Goal: Transaction & Acquisition: Purchase product/service

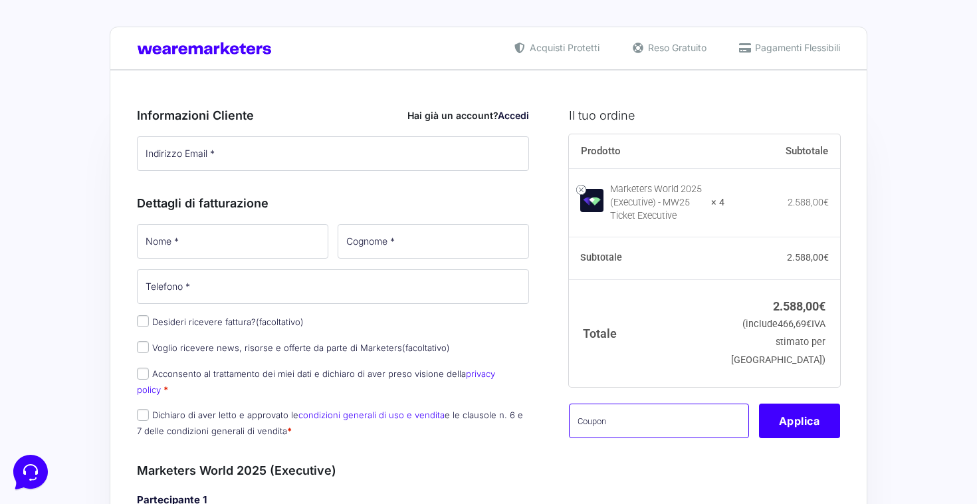
click at [620, 437] on input "text" at bounding box center [659, 421] width 180 height 35
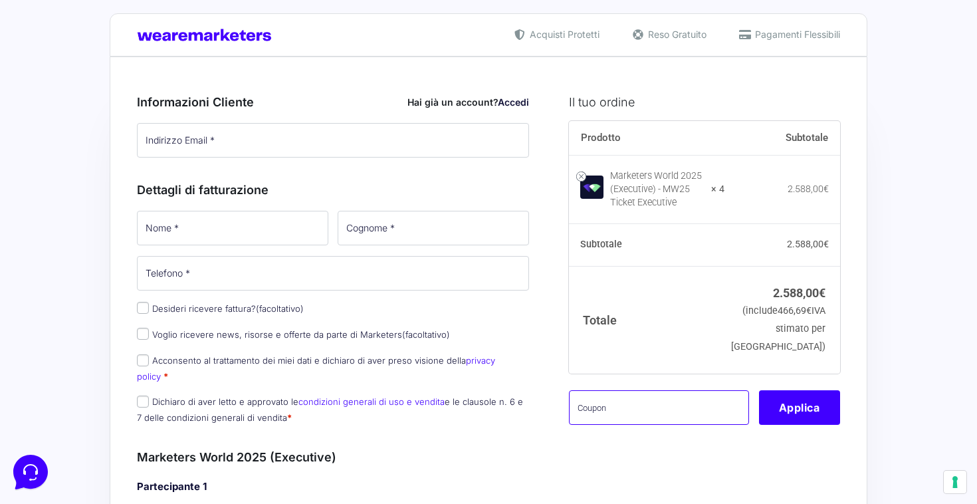
scroll to position [52, 0]
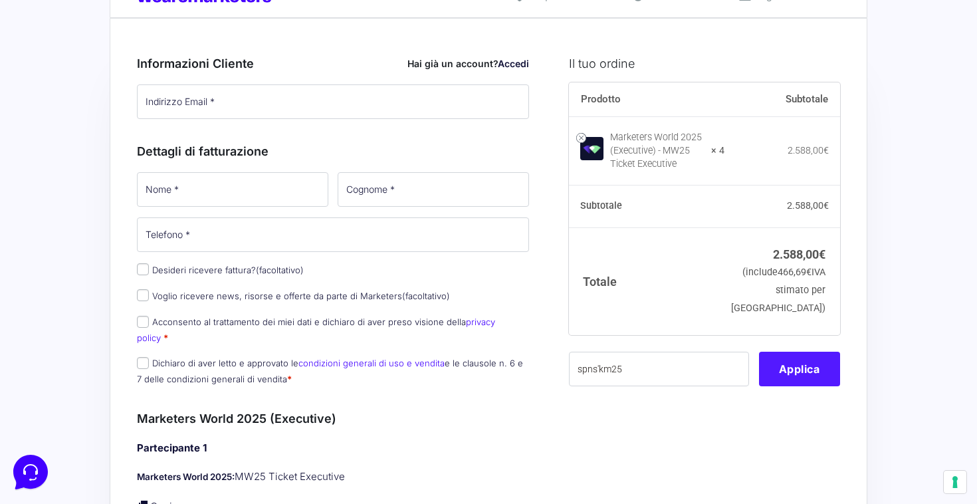
click at [774, 386] on button "Applica" at bounding box center [799, 369] width 81 height 35
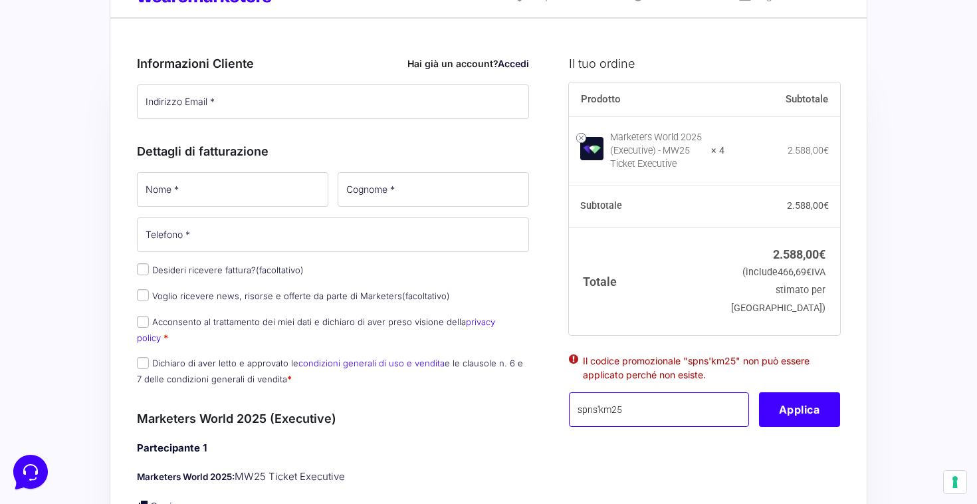
click at [599, 424] on input "spns'km25" at bounding box center [659, 409] width 180 height 35
click at [777, 420] on button "Applica" at bounding box center [799, 409] width 81 height 35
click at [596, 425] on input "spnskm25" at bounding box center [659, 409] width 180 height 35
click at [813, 419] on button "Applica" at bounding box center [799, 409] width 81 height 35
click at [600, 427] on input "spns km25" at bounding box center [659, 409] width 180 height 35
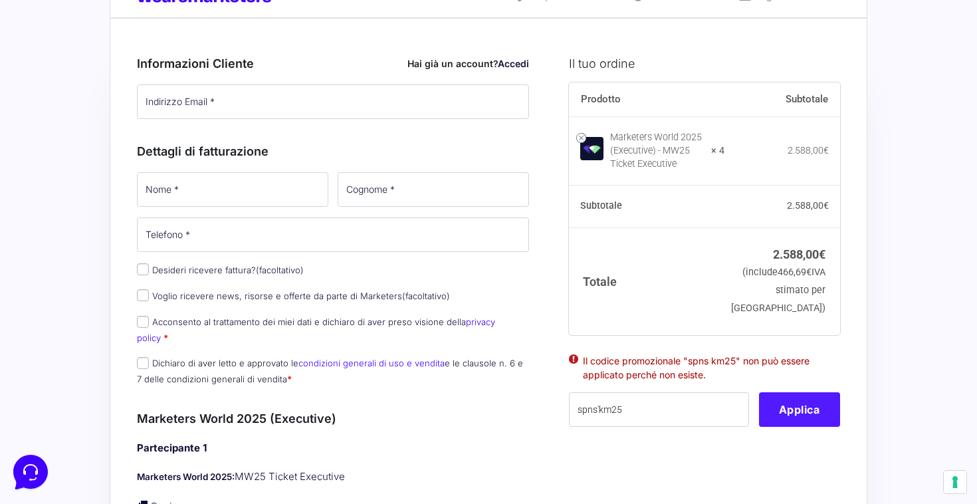
click at [782, 420] on button "Applica" at bounding box center [799, 409] width 81 height 35
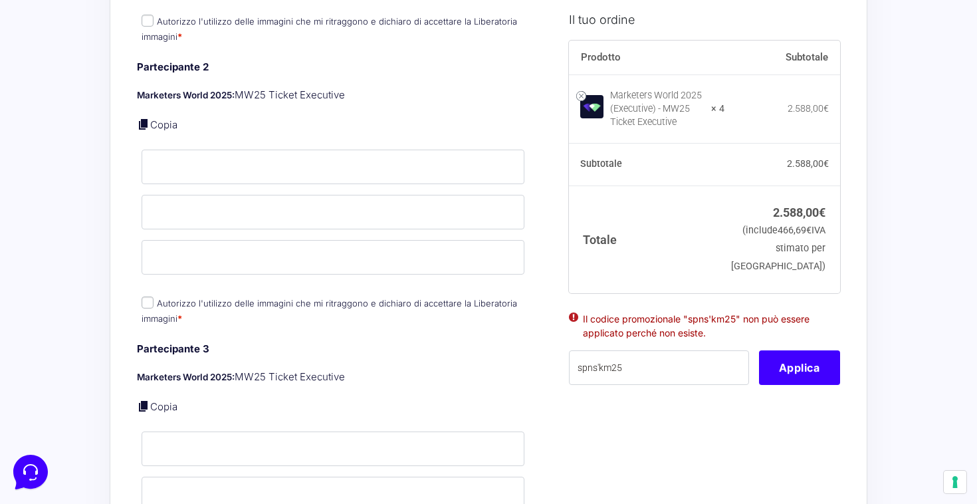
scroll to position [717, 0]
click at [655, 378] on input "spns'km25" at bounding box center [659, 367] width 180 height 35
click at [795, 385] on button "Applica" at bounding box center [799, 367] width 81 height 35
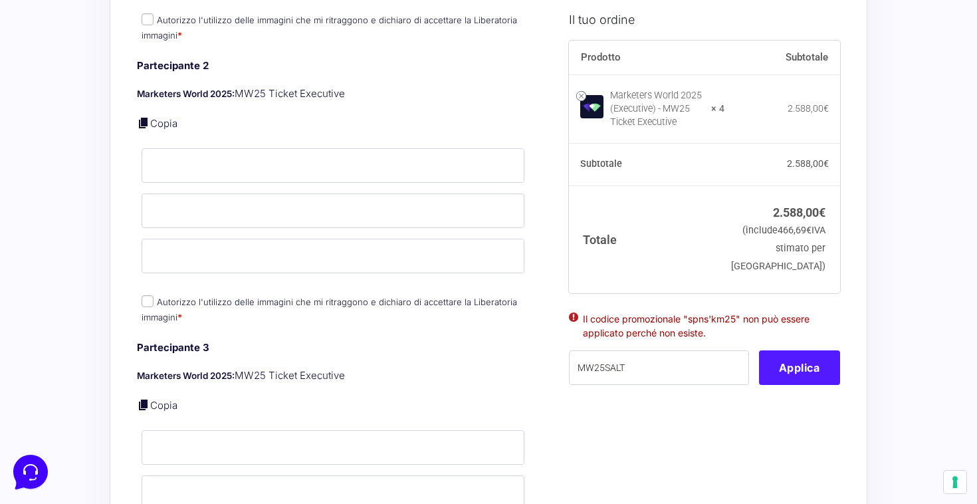
click at [795, 385] on button "Applica" at bounding box center [799, 367] width 81 height 35
click at [646, 385] on input "MW25SALT" at bounding box center [659, 367] width 180 height 35
click at [604, 382] on input "MW25SALT" at bounding box center [659, 367] width 180 height 35
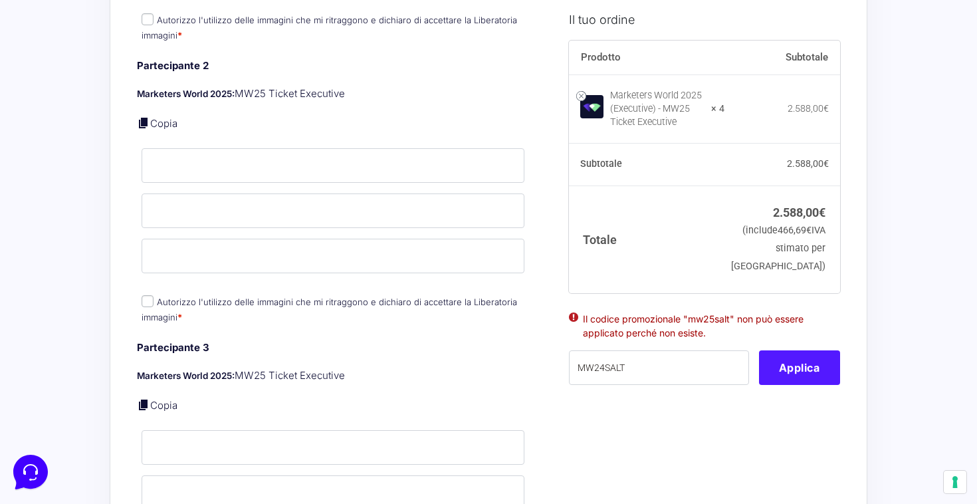
click at [792, 385] on button "Applica" at bounding box center [799, 367] width 81 height 35
click at [792, 382] on button "Applica" at bounding box center [799, 367] width 81 height 35
click at [661, 381] on input "MW24SALT" at bounding box center [659, 367] width 180 height 35
click at [805, 371] on button "Applica" at bounding box center [799, 367] width 81 height 35
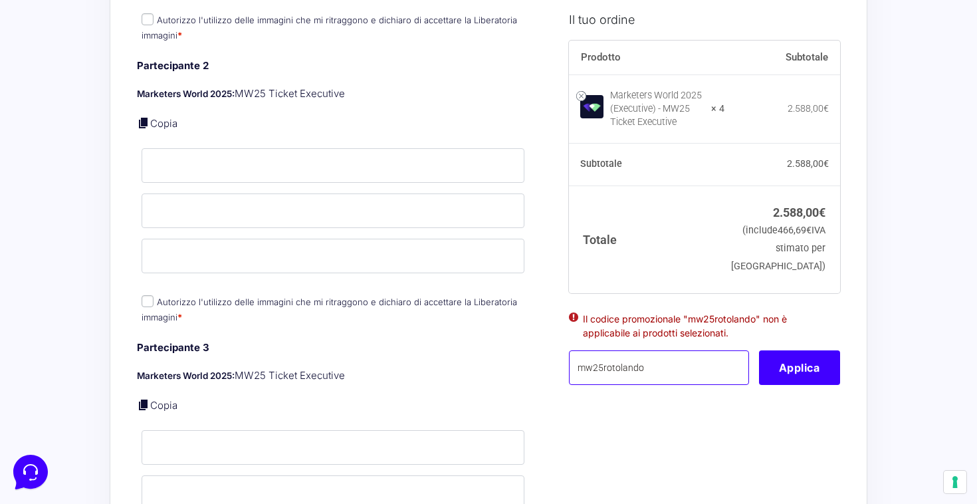
click at [700, 385] on input "mw25rotolando" at bounding box center [659, 367] width 180 height 35
type input "mw24salt"
click at [810, 385] on button "Applica" at bounding box center [799, 367] width 81 height 35
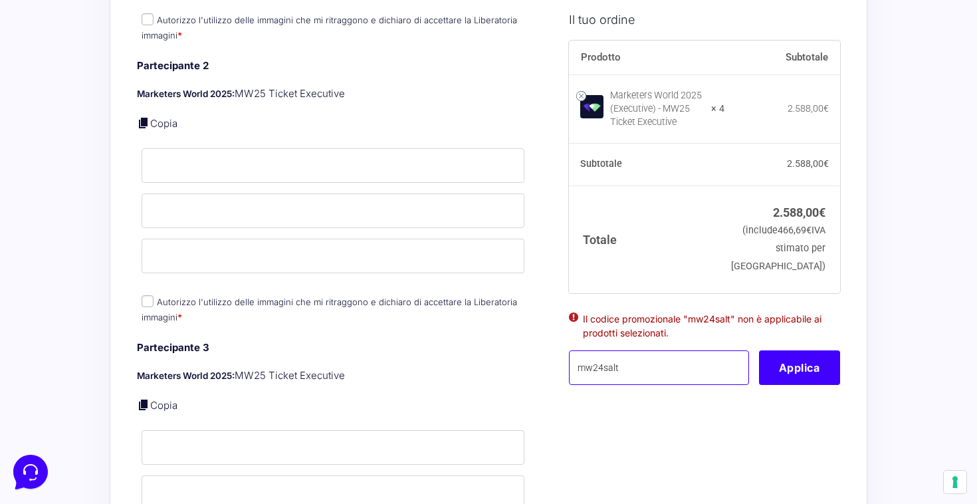
click at [673, 385] on input "mw24salt" at bounding box center [659, 367] width 180 height 35
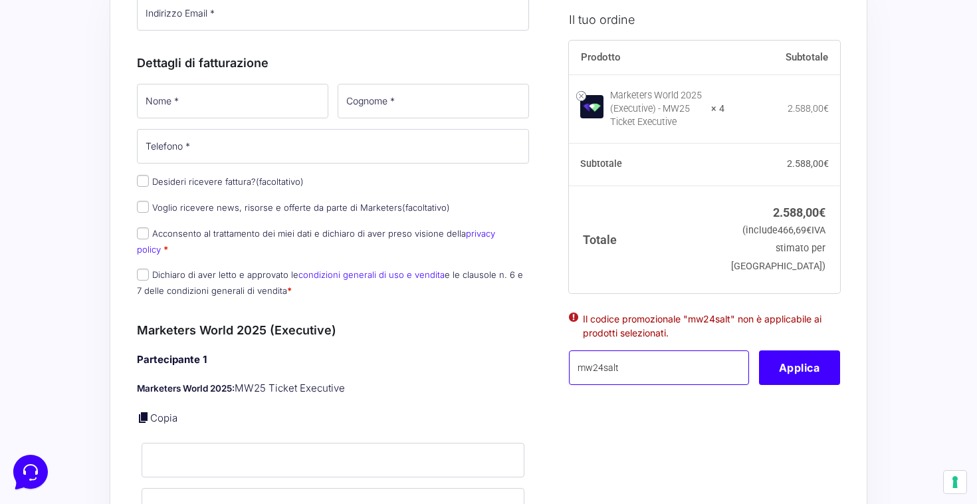
scroll to position [0, 0]
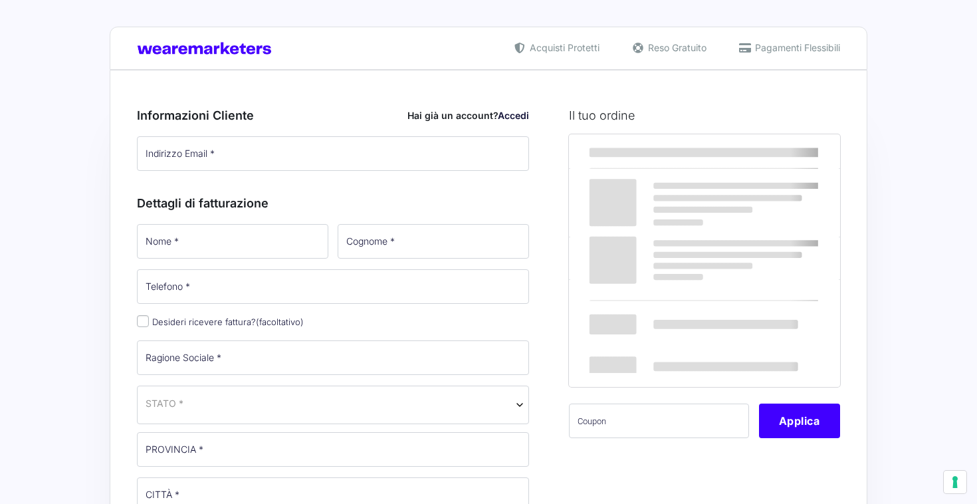
select select
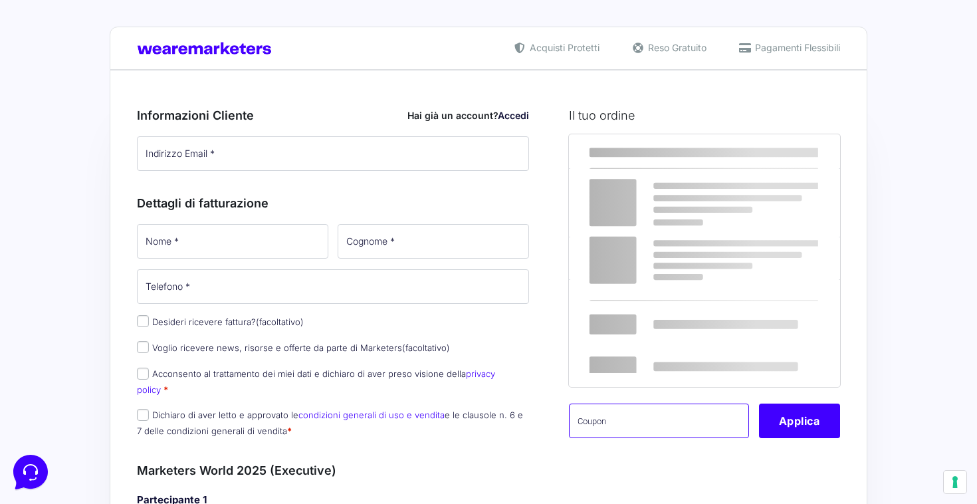
click at [689, 413] on input "text" at bounding box center [659, 421] width 180 height 35
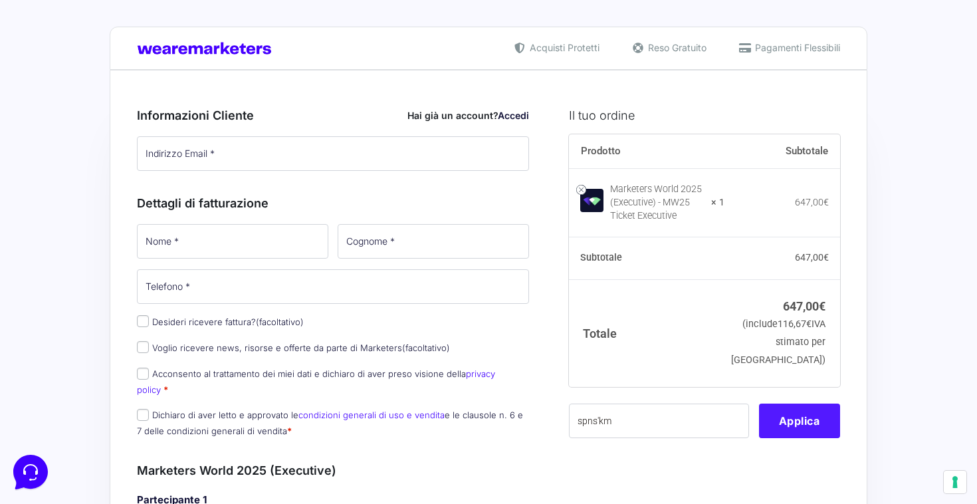
click at [793, 433] on button "Applica" at bounding box center [799, 421] width 81 height 35
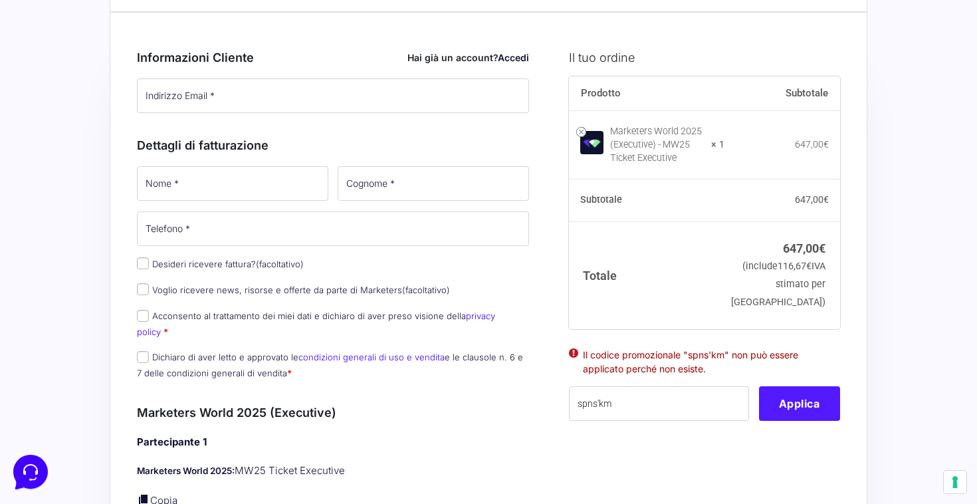
scroll to position [58, 0]
click at [666, 409] on input "spns'km" at bounding box center [659, 403] width 180 height 35
click at [665, 420] on input "spns'km" at bounding box center [659, 403] width 180 height 35
click at [782, 419] on button "Applica" at bounding box center [799, 403] width 81 height 35
click at [725, 420] on input "spns'km25" at bounding box center [659, 403] width 180 height 35
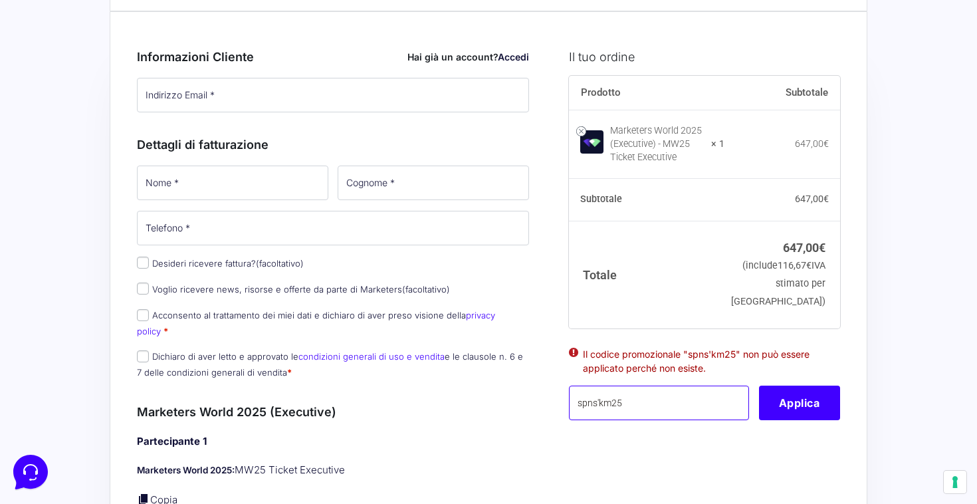
click at [725, 420] on input "spns'km25" at bounding box center [659, 403] width 180 height 35
type input "SPNS'KM25"
click at [790, 420] on button "Applica" at bounding box center [799, 403] width 81 height 35
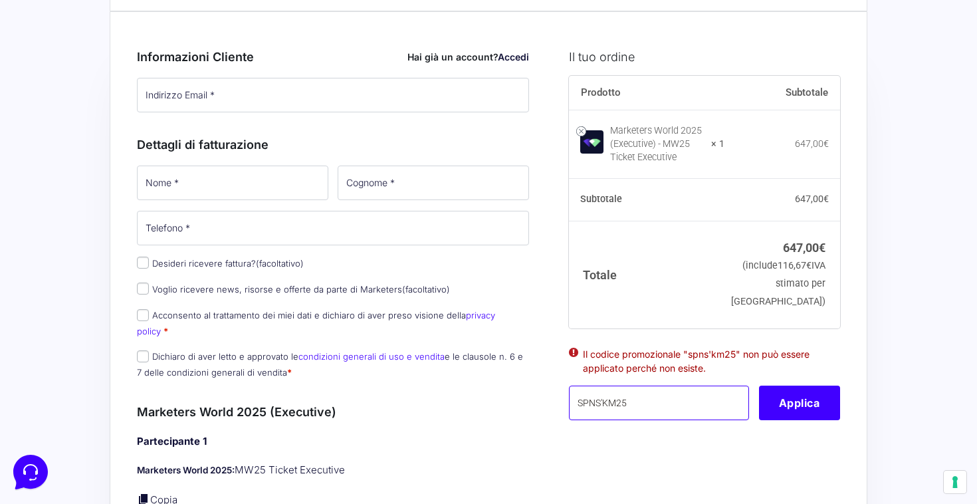
click at [711, 420] on input "SPNS'KM25" at bounding box center [659, 403] width 180 height 35
click at [229, 267] on label "Desideri ricevere fattura? (facoltativo)" at bounding box center [220, 263] width 167 height 11
click at [149, 267] on input "Desideri ricevere fattura? (facoltativo)" at bounding box center [143, 263] width 12 height 12
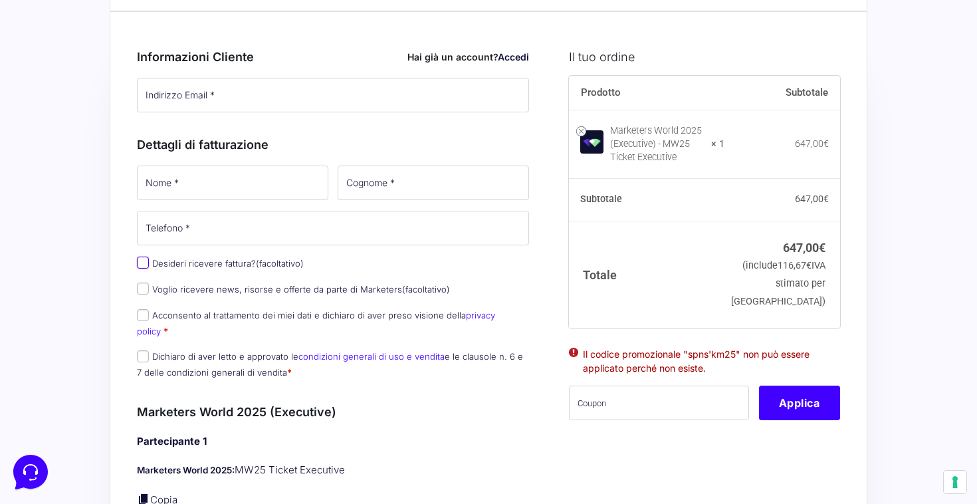
checkbox input "true"
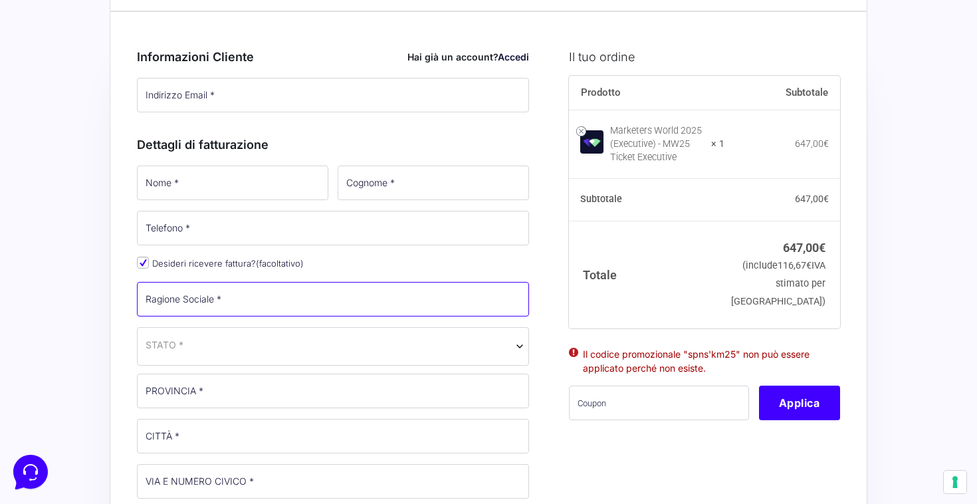
click at [239, 308] on input "Ragione Sociale *" at bounding box center [333, 299] width 392 height 35
type input "SUCCESSO DIGITALE SRL"
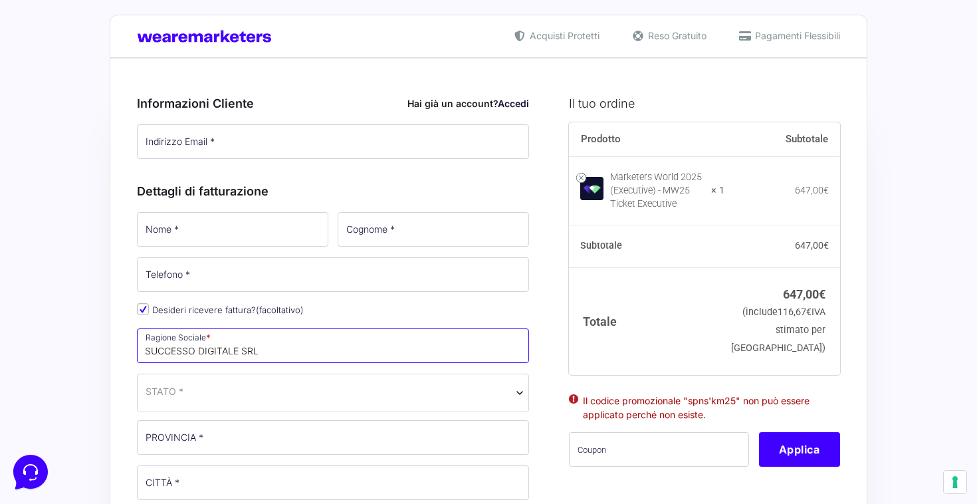
scroll to position [0, 0]
